Goal: Task Accomplishment & Management: Use online tool/utility

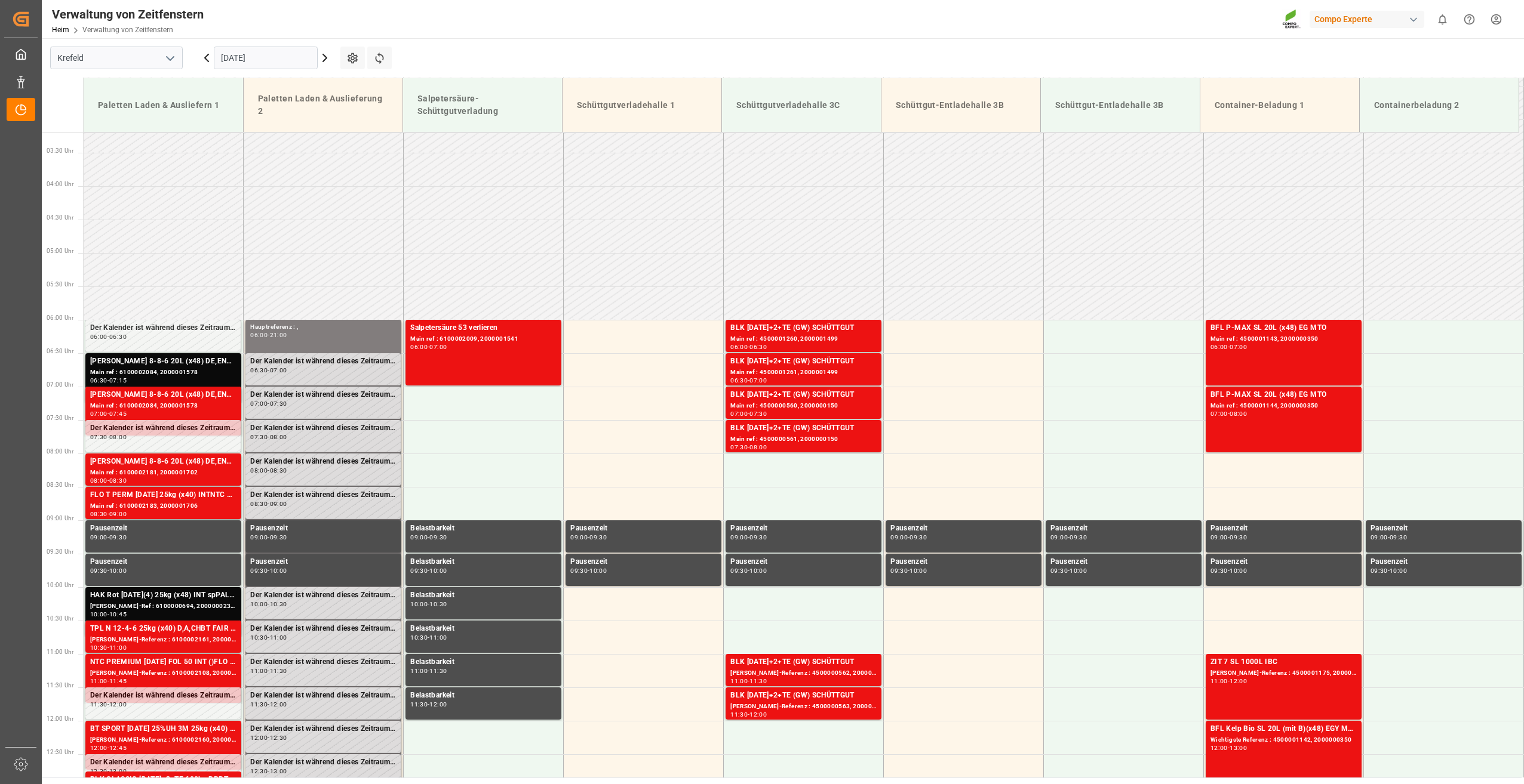
scroll to position [260, 0]
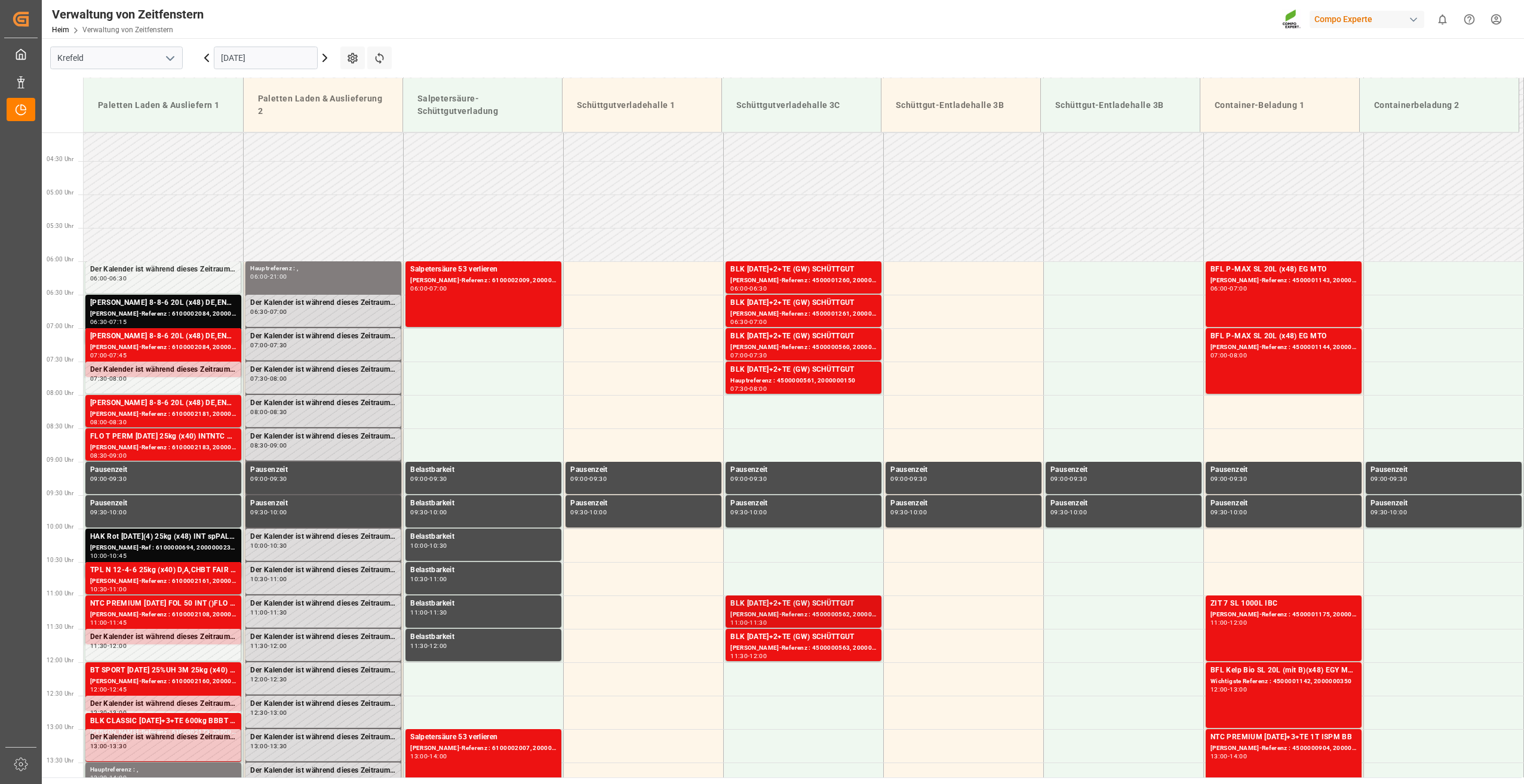
click at [839, 611] on div "[PERSON_NAME]-Referenz : 4500000562, 2000000150" at bounding box center [803, 615] width 146 height 10
click at [783, 372] on div "BLK [DATE]+2+TE (GW) SCHÜTTGUT" at bounding box center [803, 370] width 146 height 12
click at [787, 612] on div "[PERSON_NAME]-Referenz : 4500000562, 2000000150" at bounding box center [803, 615] width 146 height 10
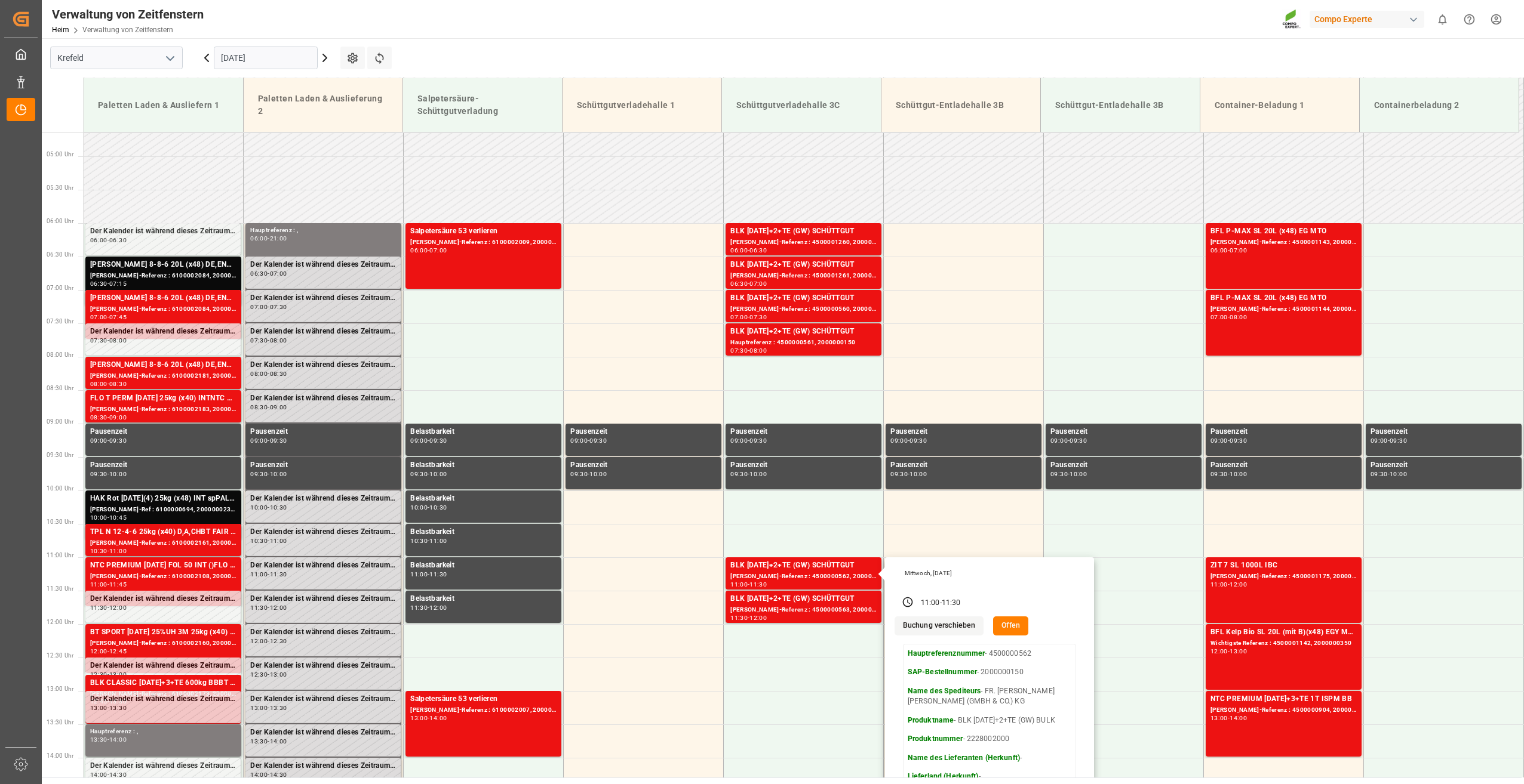
scroll to position [439, 0]
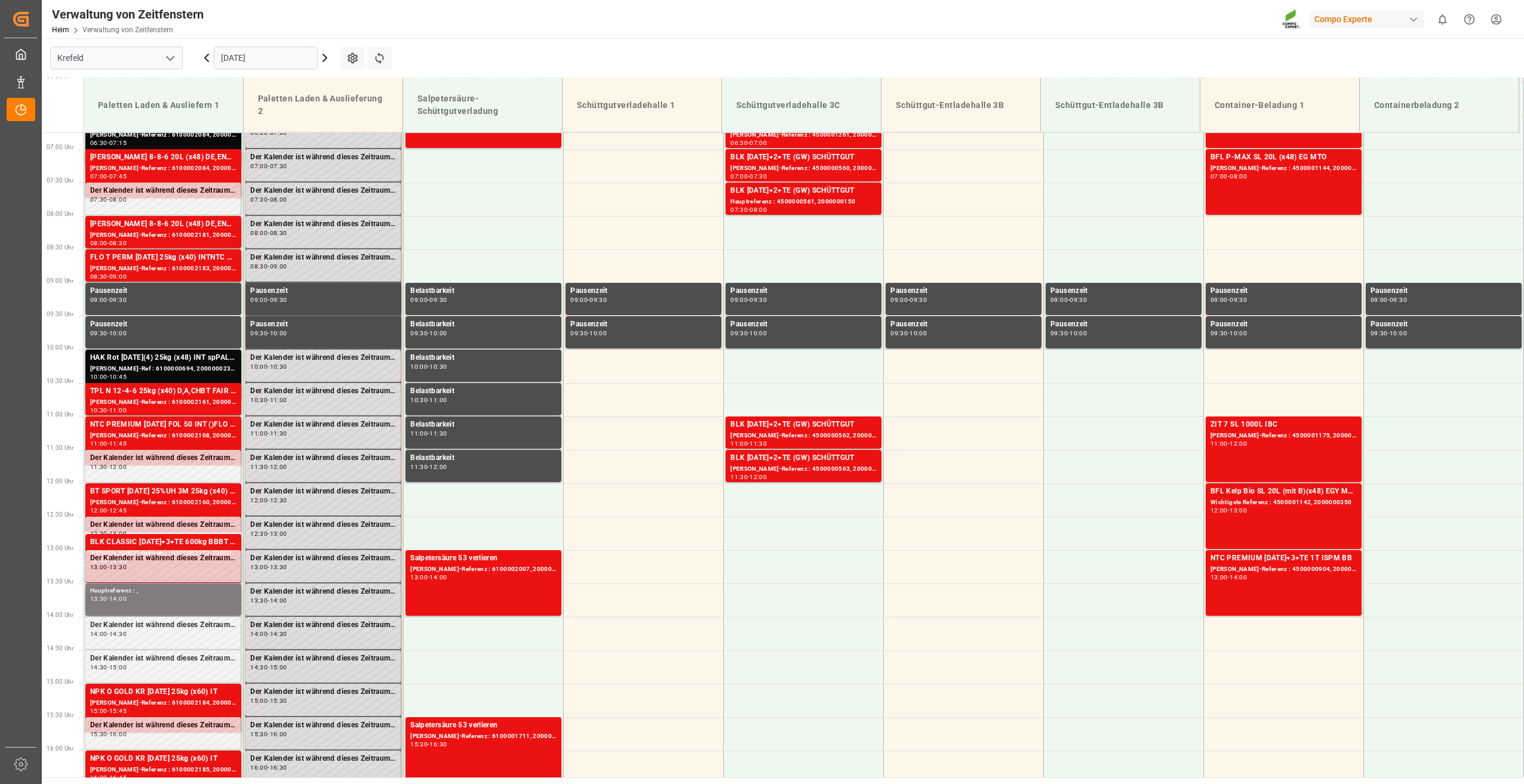
click at [813, 460] on div "BLK [DATE]+2+TE (GW) SCHÜTTGUT" at bounding box center [803, 458] width 146 height 12
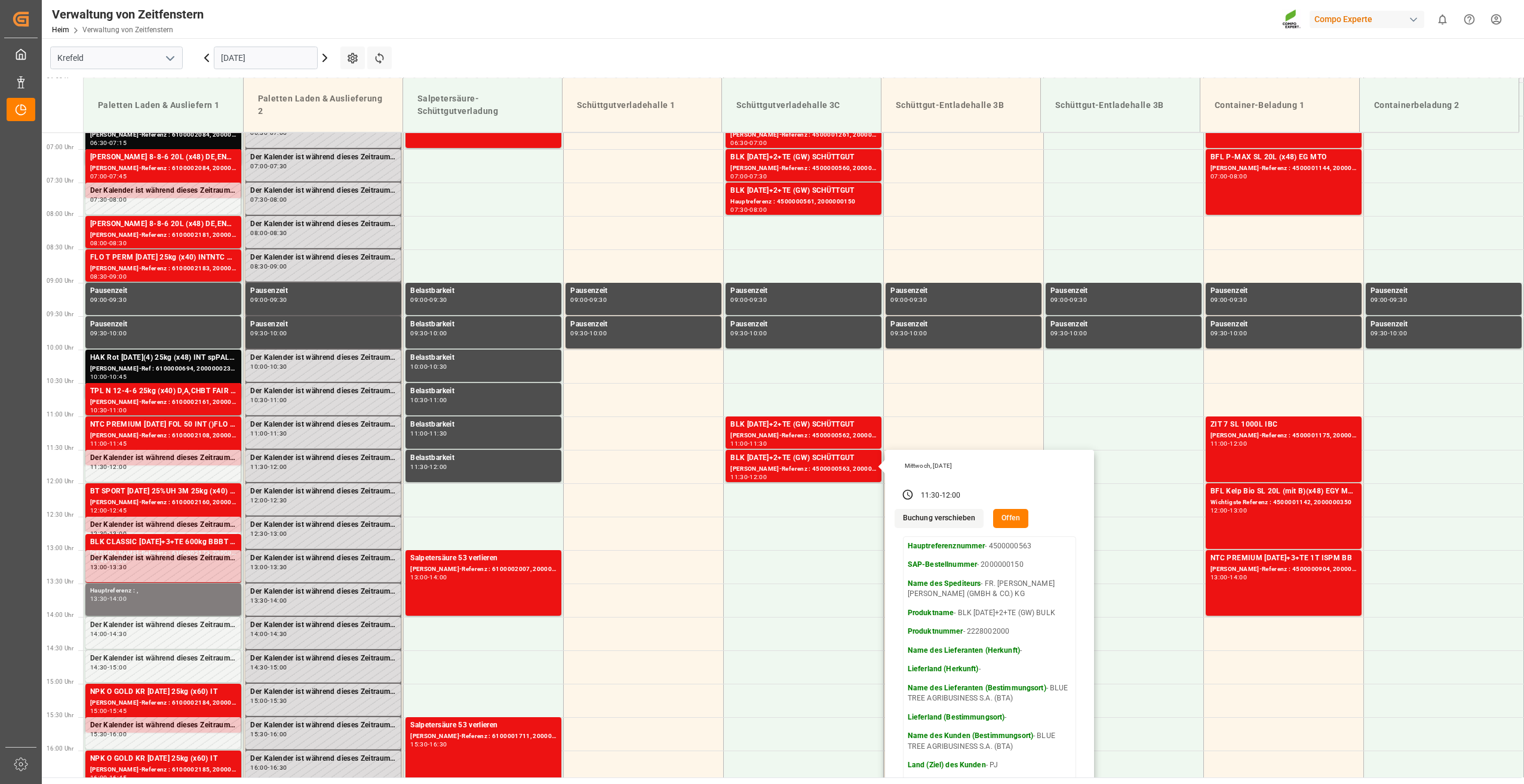
scroll to position [379, 0]
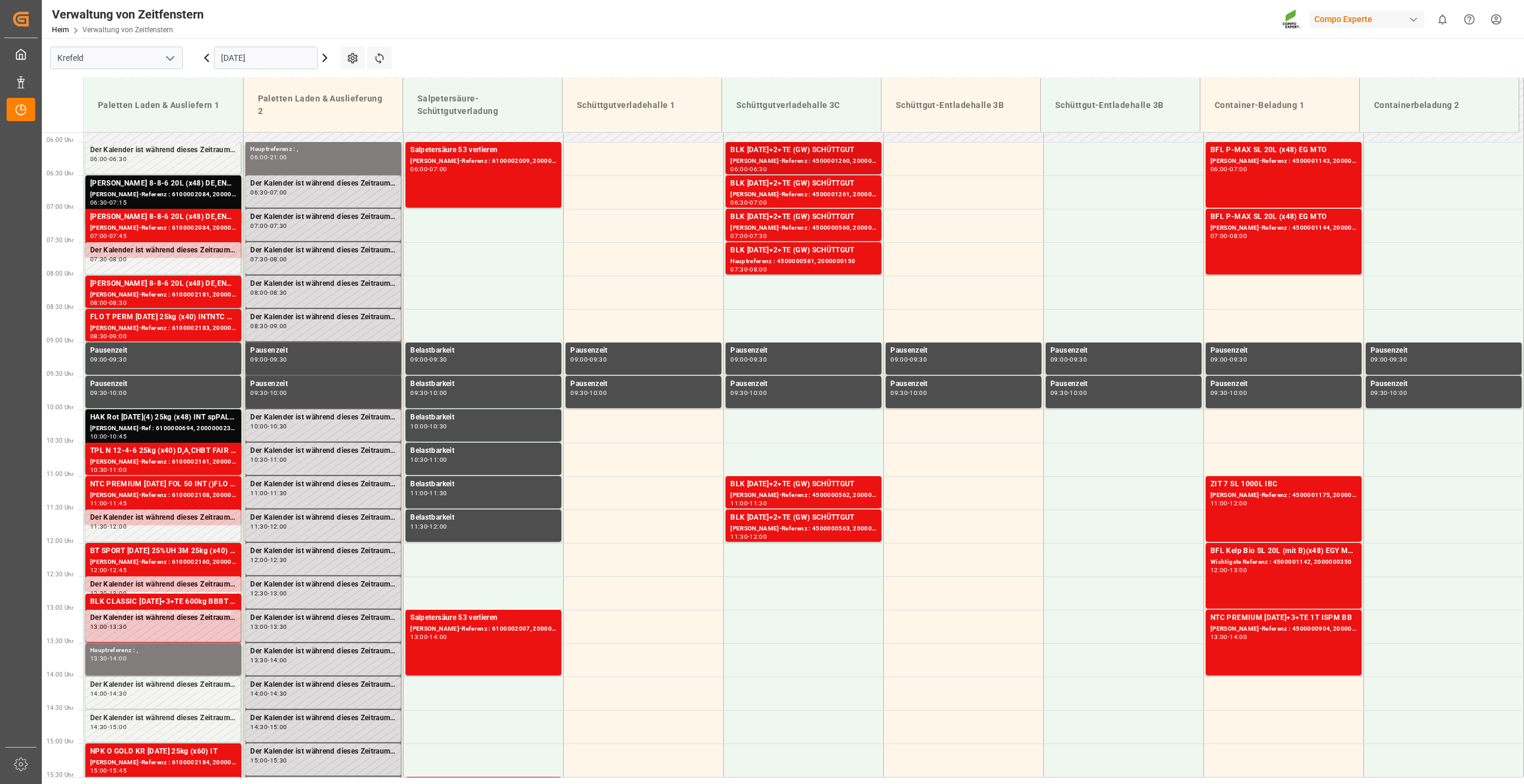
click at [841, 162] on div "[PERSON_NAME]-Referenz : 4500001260, 2000001499" at bounding box center [803, 162] width 146 height 10
click at [843, 196] on div "[PERSON_NAME]-Referenz : 4500001261, 2000001499" at bounding box center [803, 195] width 146 height 10
click at [834, 221] on div "BLK [DATE]+2+TE (GW) SCHÜTTGUT" at bounding box center [803, 217] width 146 height 12
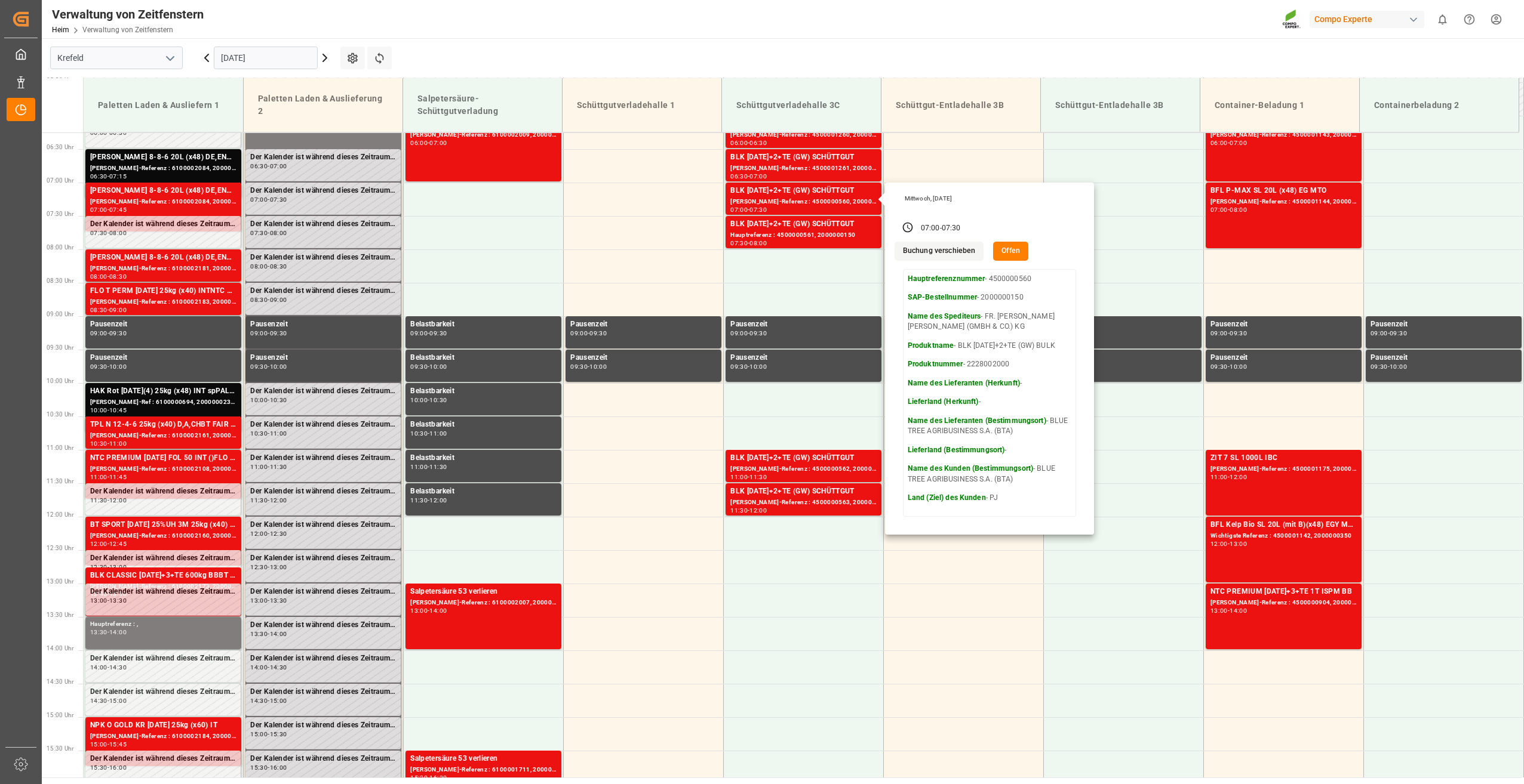
scroll to position [418, 0]
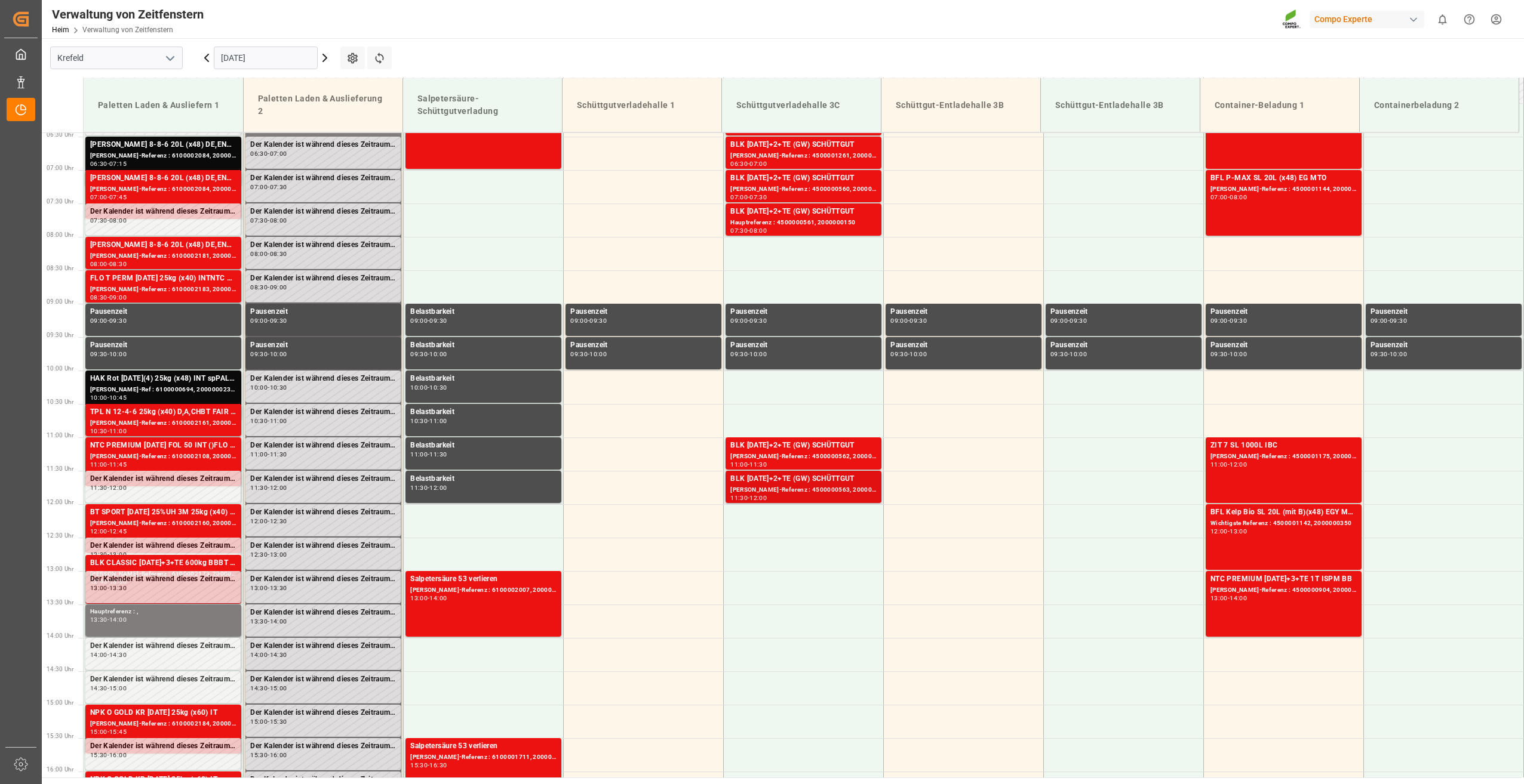
click at [766, 478] on div "BLK [DATE]+2+TE (GW) SCHÜTTGUT" at bounding box center [803, 479] width 146 height 12
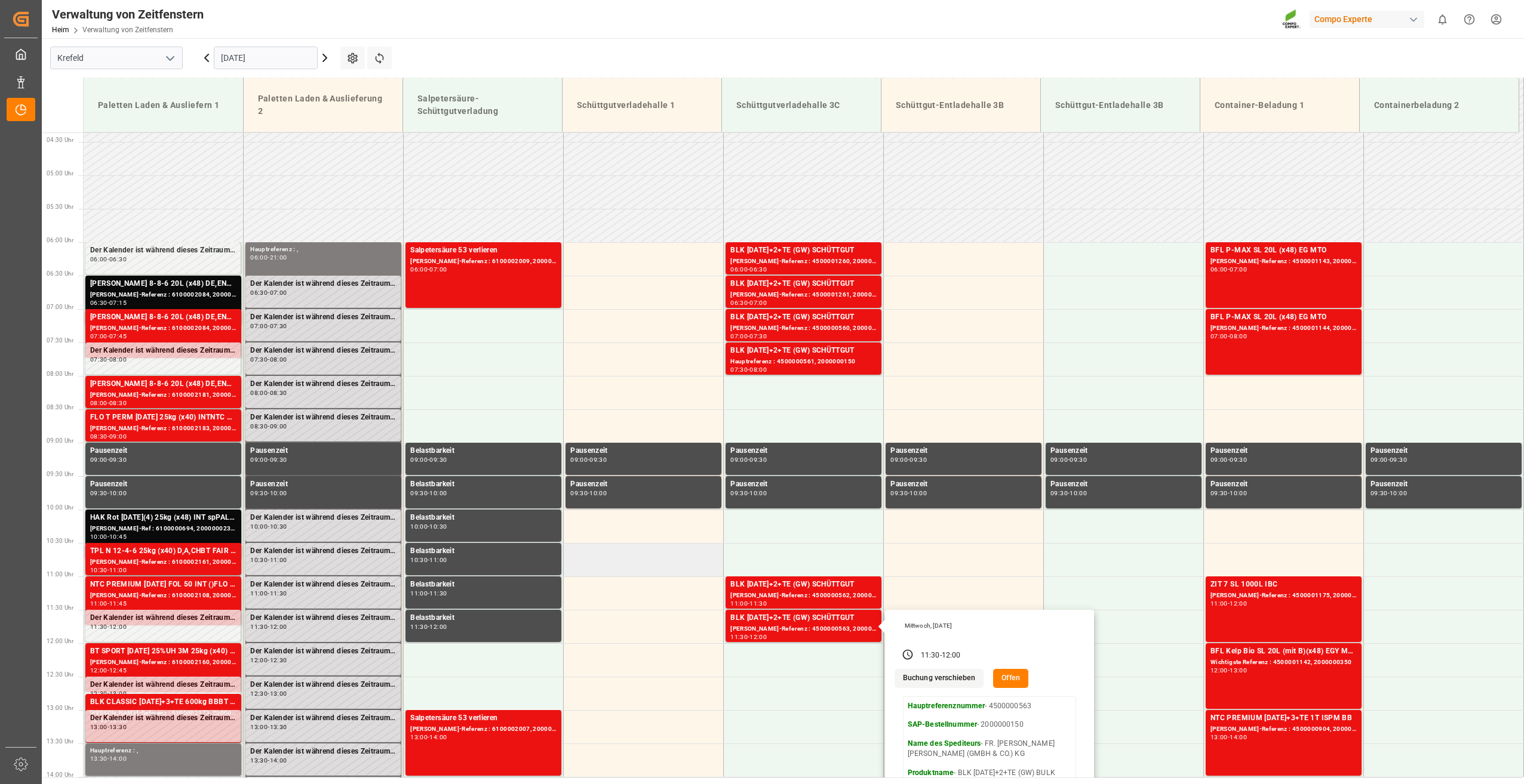
scroll to position [298, 0]
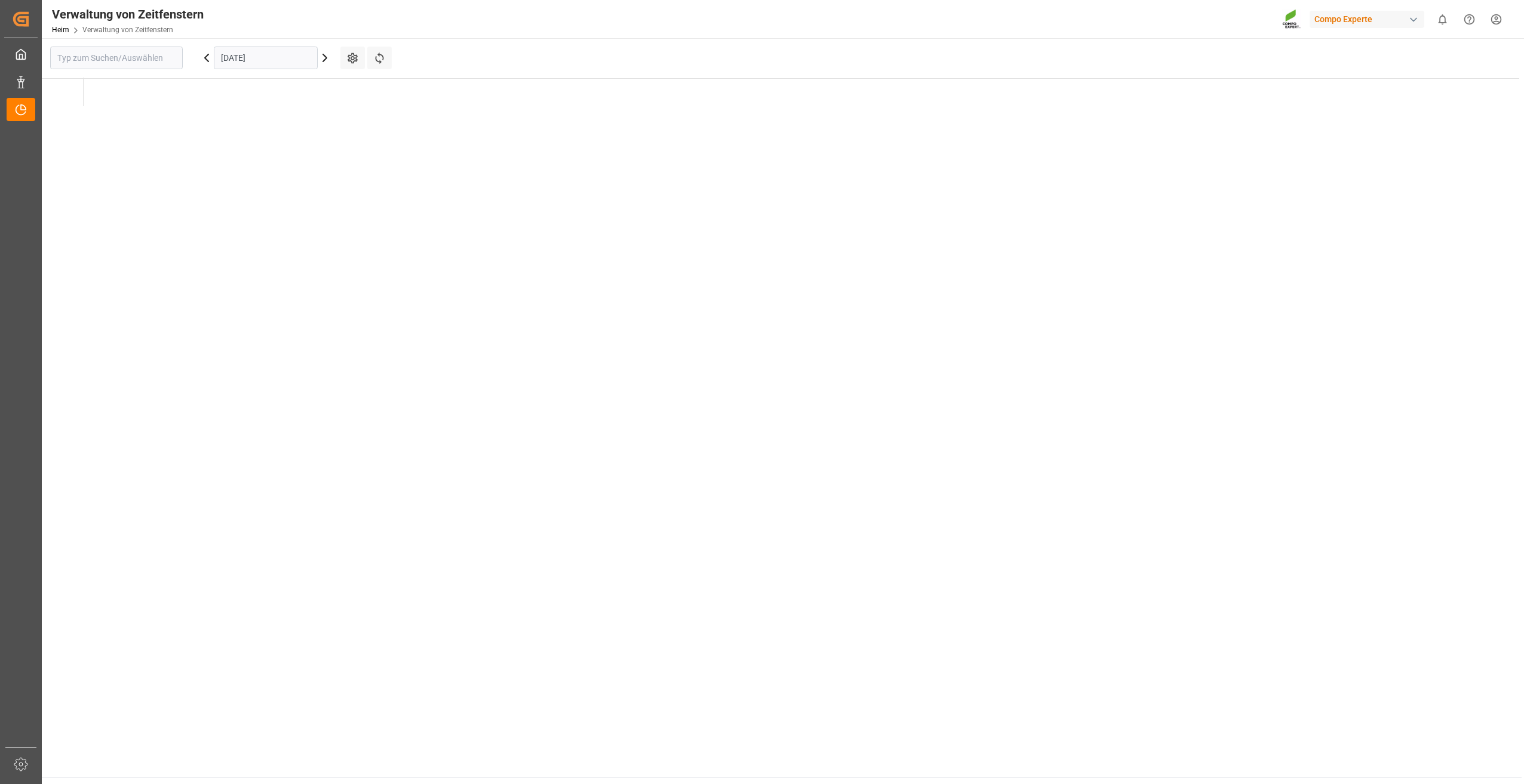
type input "Krefeld"
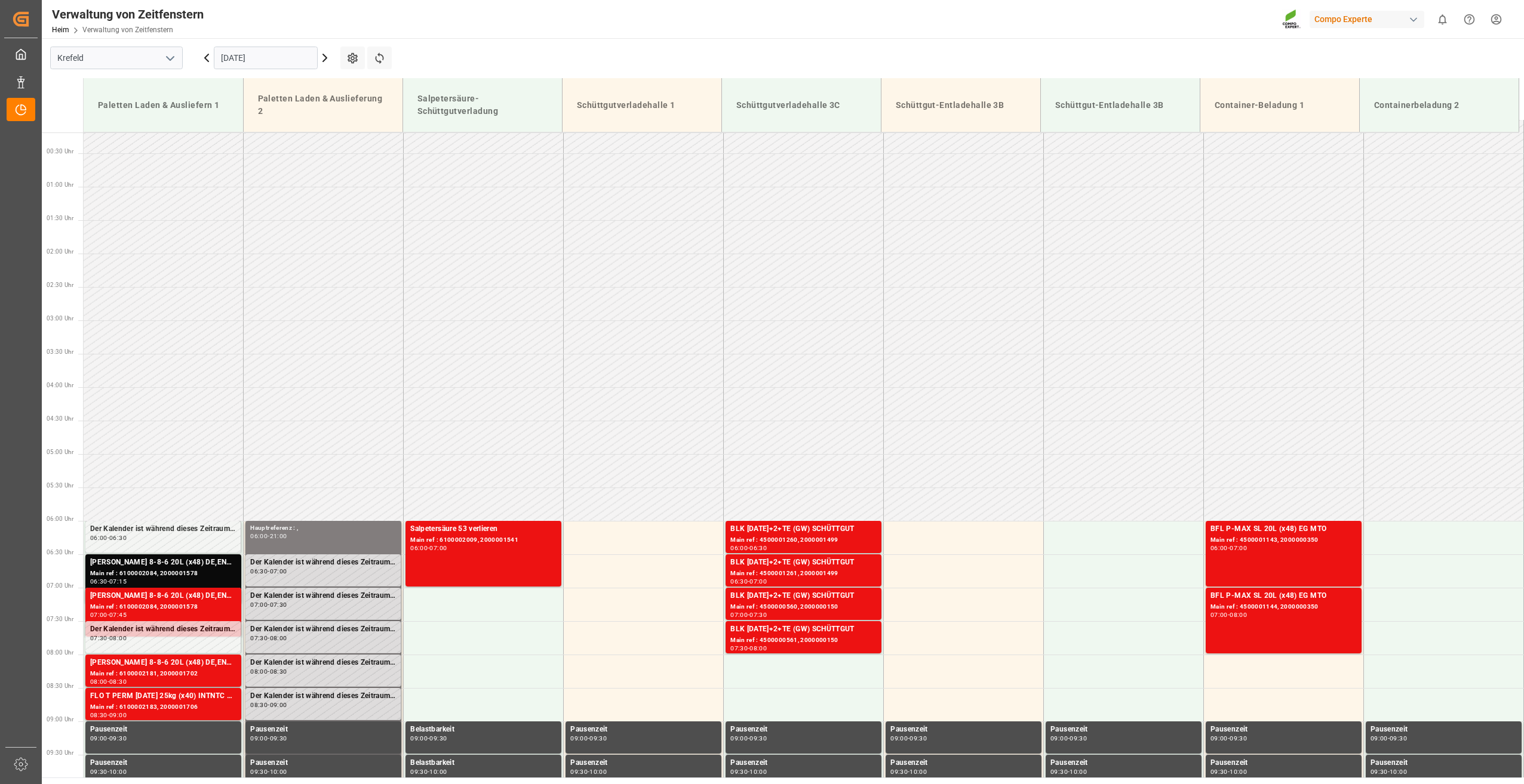
scroll to position [79, 0]
